Goal: Information Seeking & Learning: Ask a question

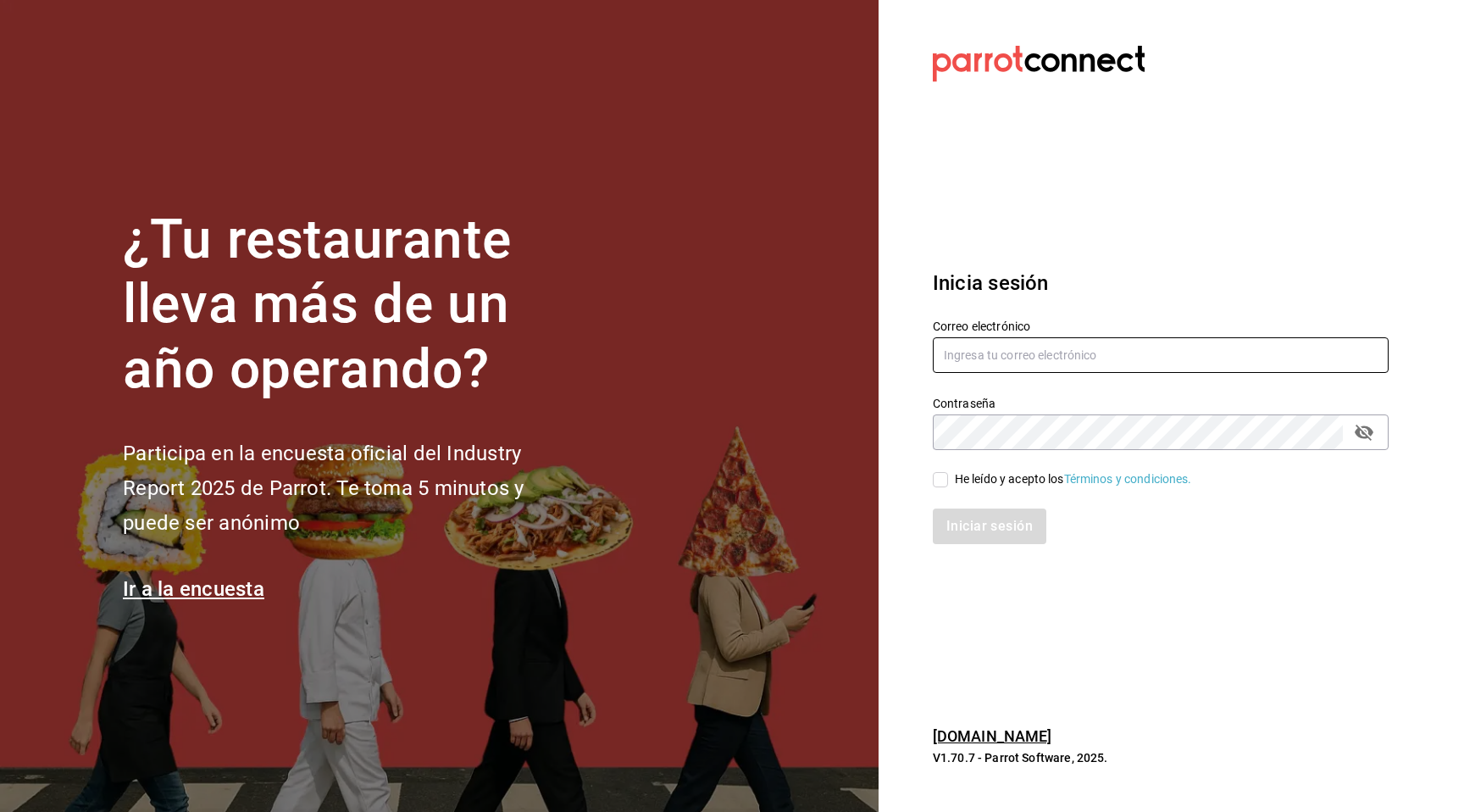
click at [1025, 344] on input "text" at bounding box center [1160, 355] width 456 height 35
click at [0, 811] on com-1password-button at bounding box center [0, 812] width 0 height 0
type input "[EMAIL_ADDRESS][DOMAIN_NAME]"
click at [946, 480] on input "He leído y acepto los Términos y condiciones." at bounding box center [941, 480] width 16 height 16
checkbox input "true"
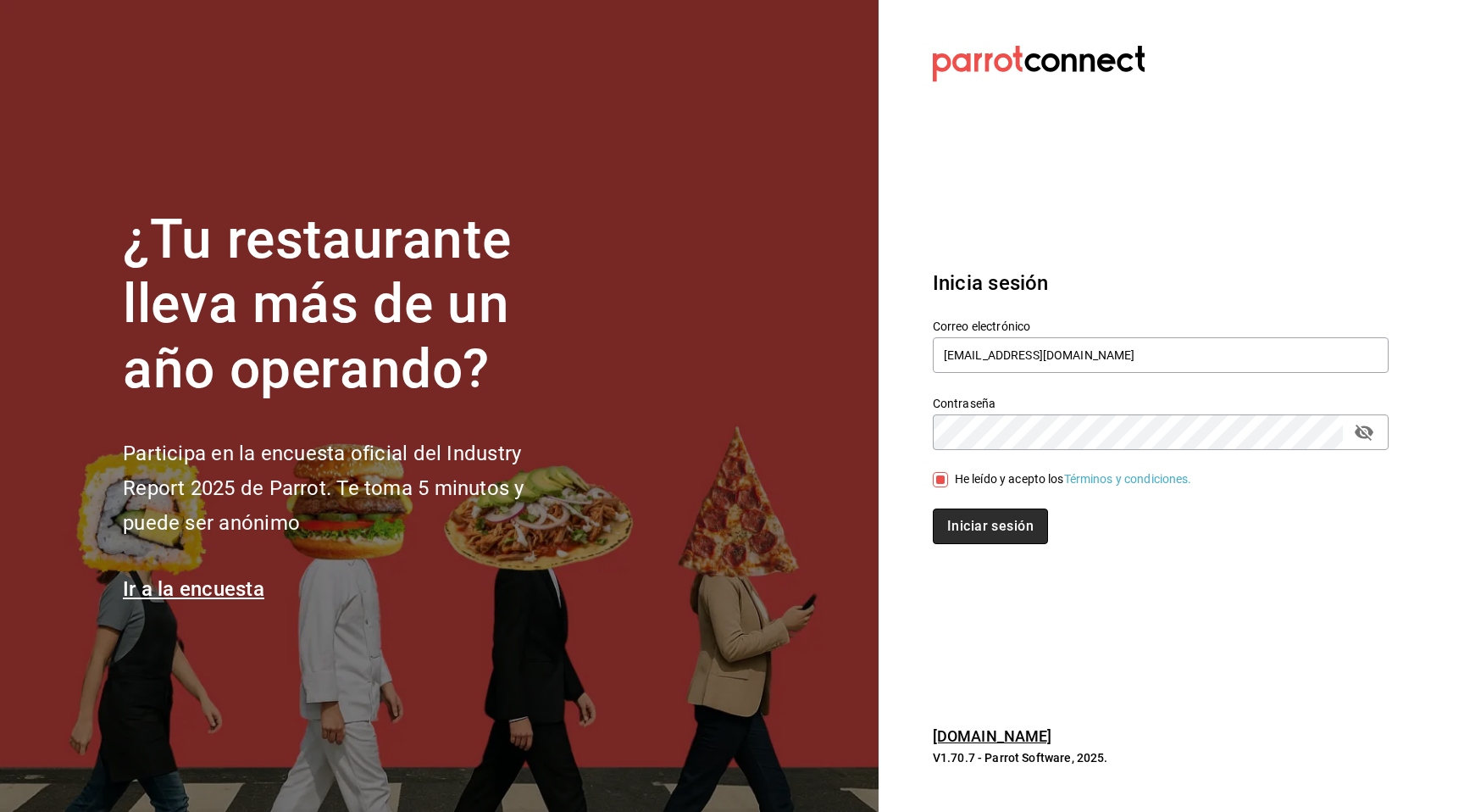
click at [962, 536] on button "Iniciar sesión" at bounding box center [990, 526] width 115 height 35
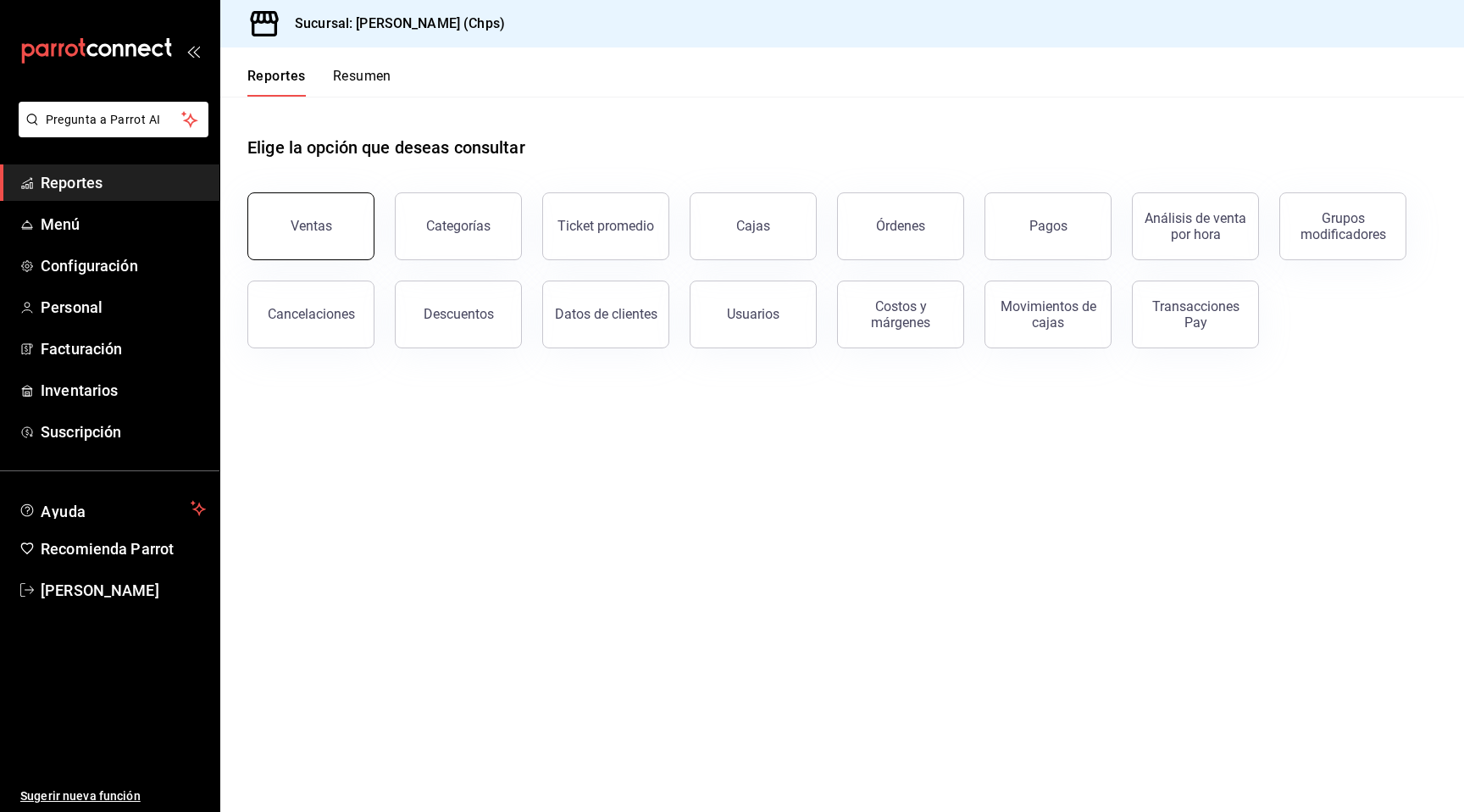
click at [310, 216] on button "Ventas" at bounding box center [310, 226] width 127 height 67
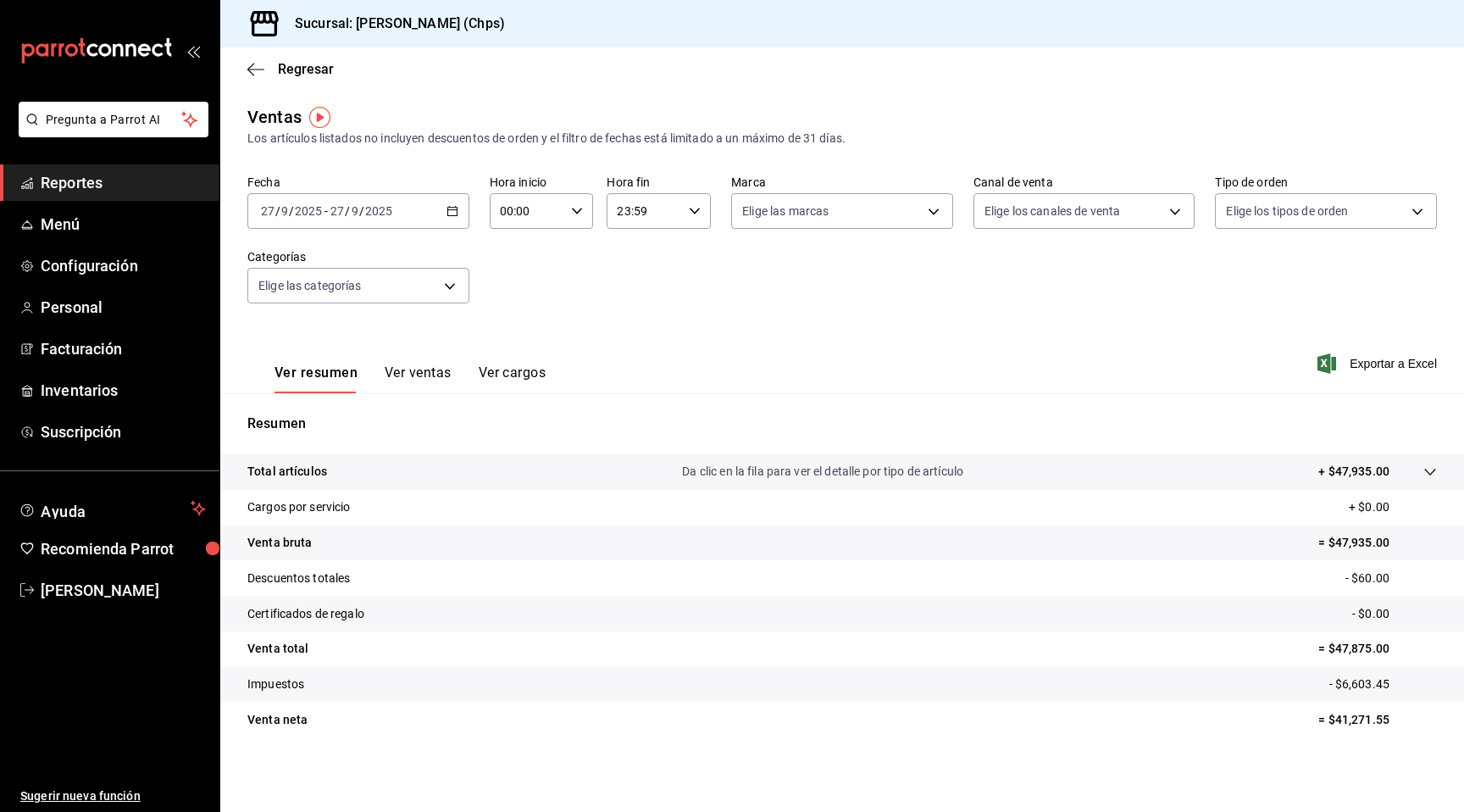
click at [400, 211] on div "[DATE] [DATE] - [DATE] [DATE]" at bounding box center [358, 210] width 222 height 35
click at [357, 259] on span "Hoy" at bounding box center [328, 262] width 131 height 18
click at [427, 225] on div "[DATE] [DATE] - [DATE] [DATE]" at bounding box center [358, 210] width 222 height 35
click at [348, 377] on span "Mes actual" at bounding box center [328, 376] width 131 height 18
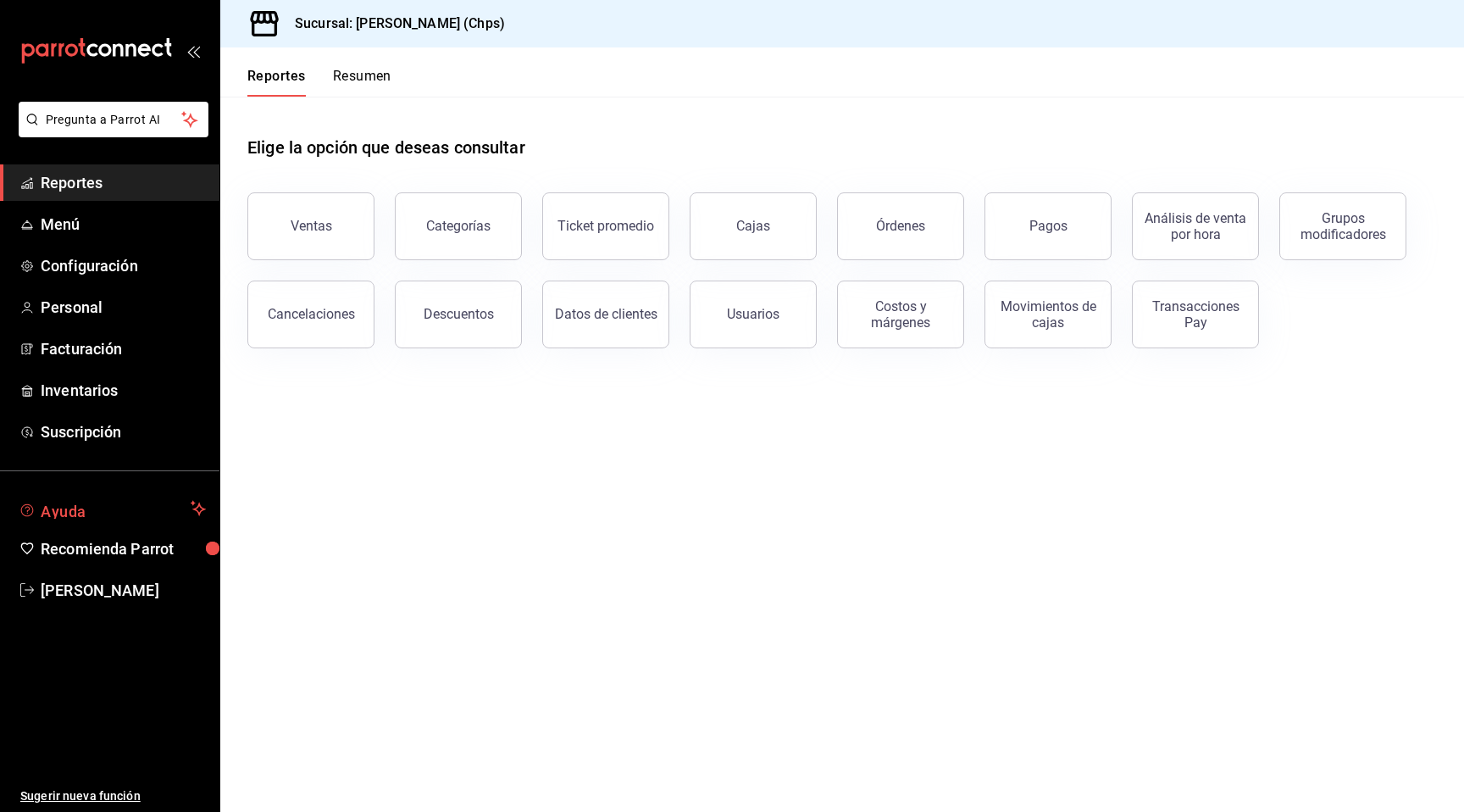
click at [83, 508] on span "Ayuda" at bounding box center [112, 508] width 144 height 21
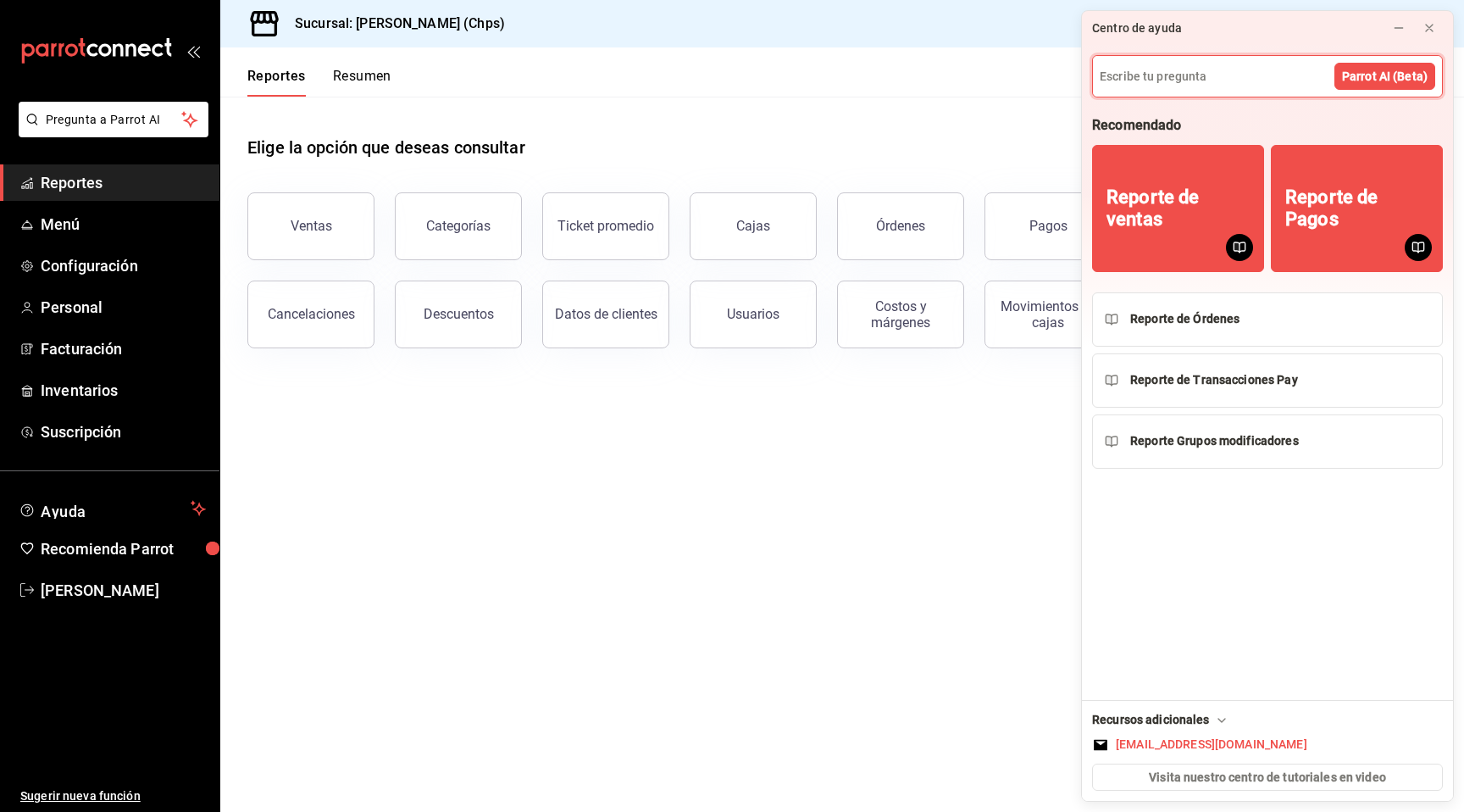
click at [1210, 81] on input at bounding box center [1268, 76] width 349 height 41
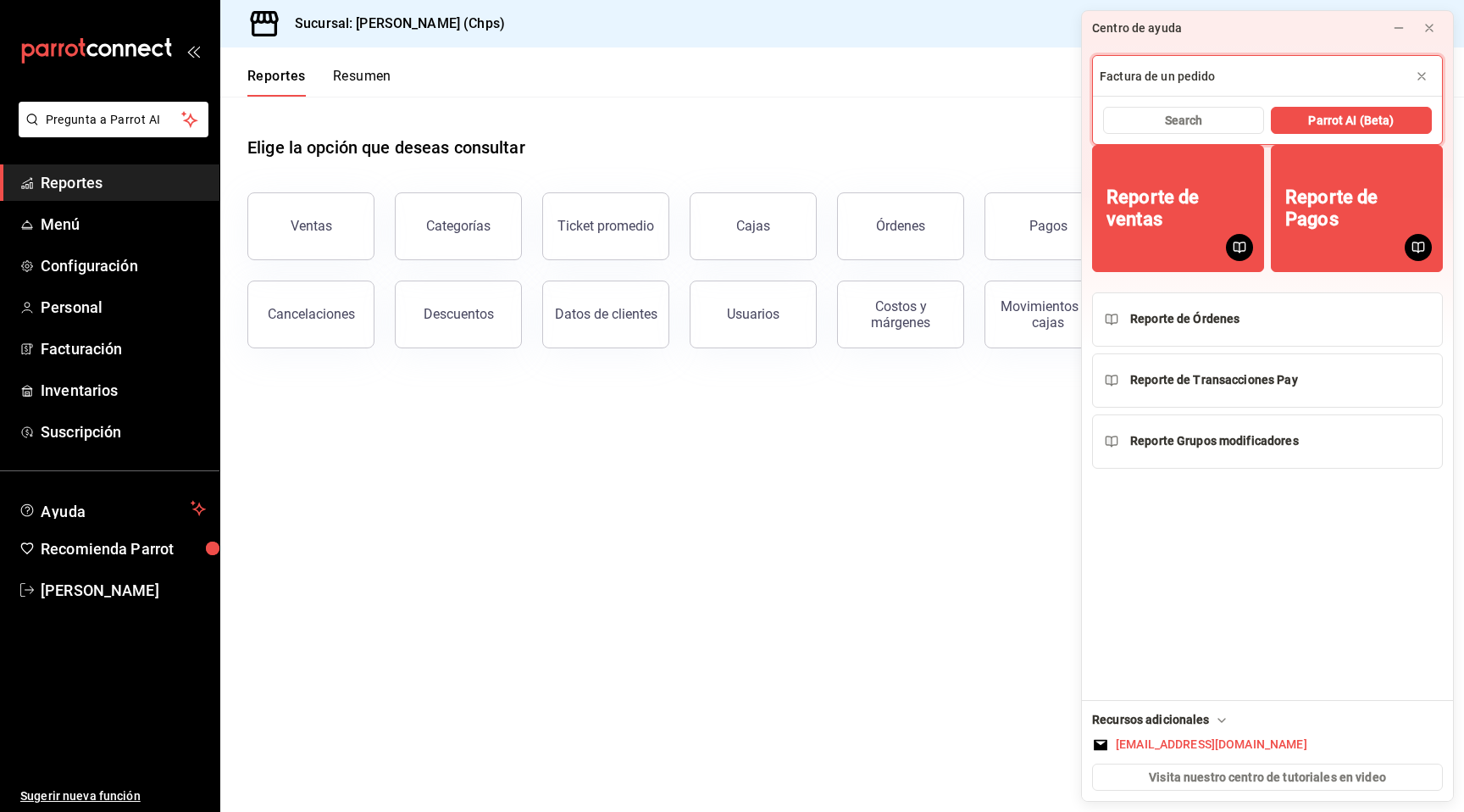
type input "Factura de un pedido"
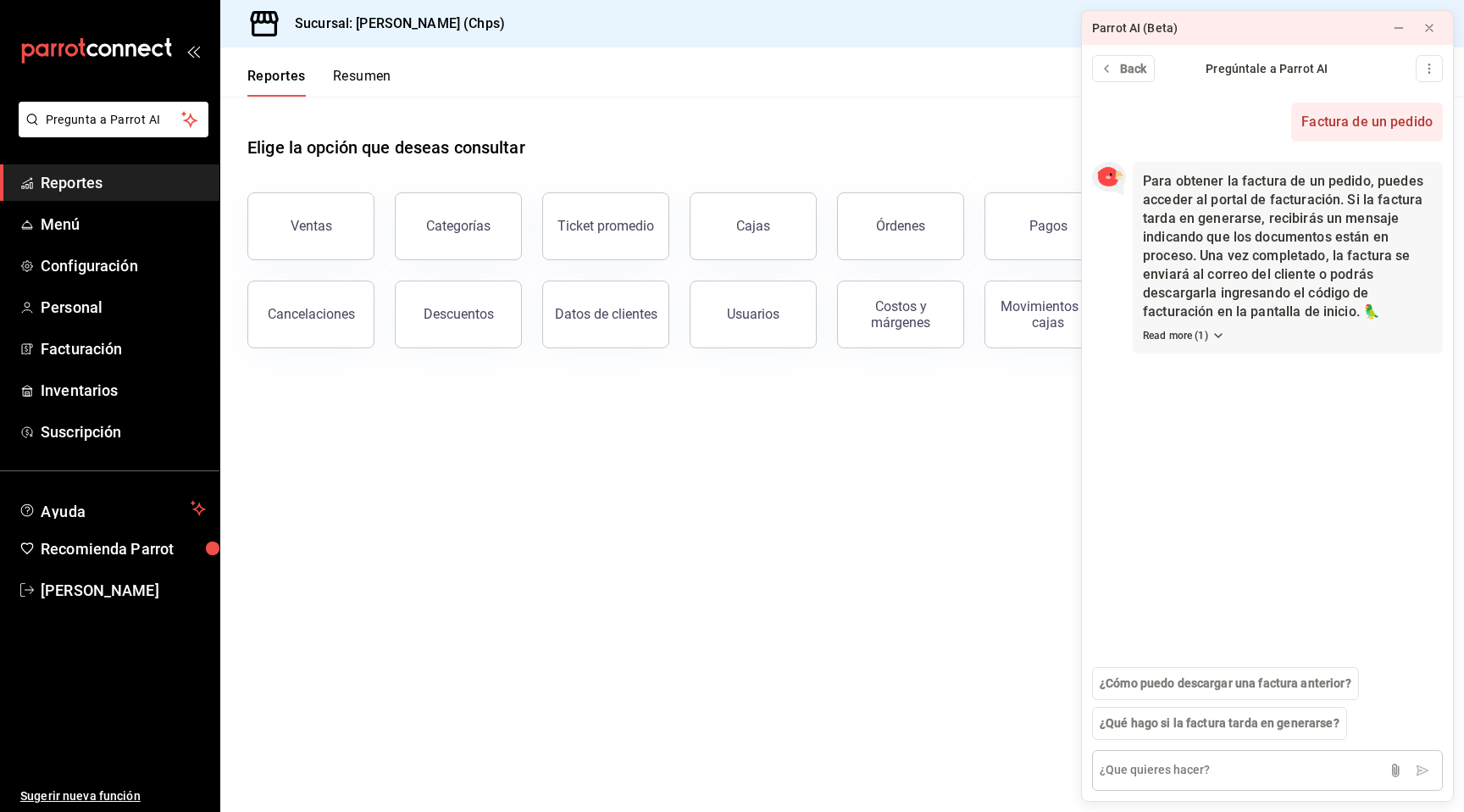
click at [1168, 775] on textarea at bounding box center [1268, 770] width 351 height 41
